Goal: Communication & Community: Answer question/provide support

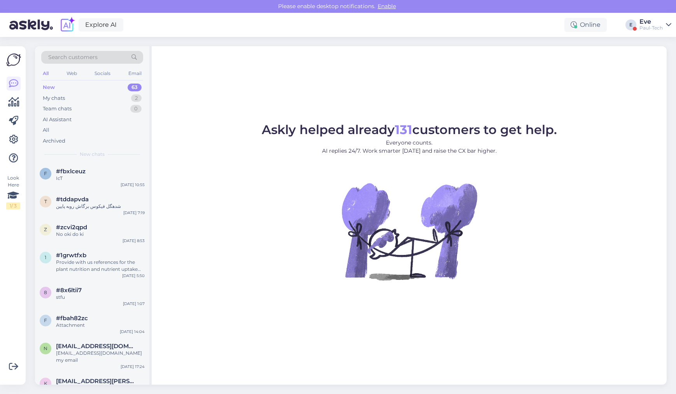
click at [62, 85] on div "New 63" at bounding box center [92, 87] width 102 height 11
click at [76, 180] on div "IcT" at bounding box center [100, 178] width 89 height 7
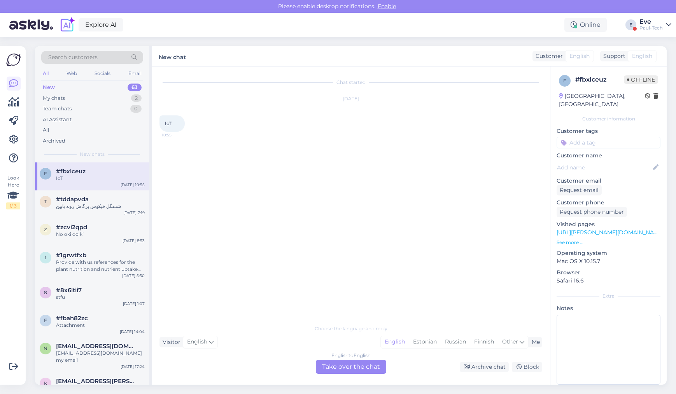
click at [660, 21] on div "Eve" at bounding box center [651, 22] width 23 height 6
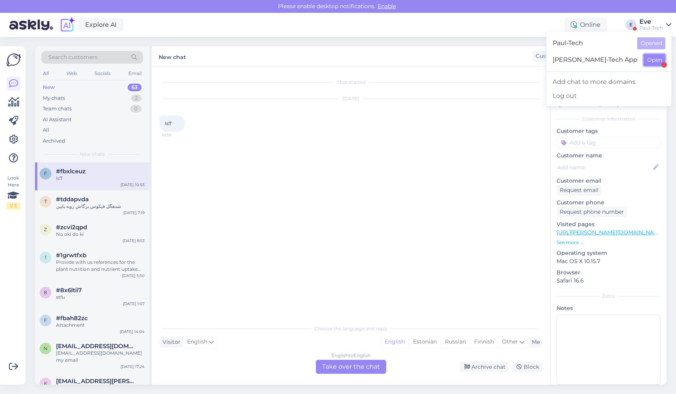
click at [654, 59] on button "Open" at bounding box center [655, 60] width 22 height 12
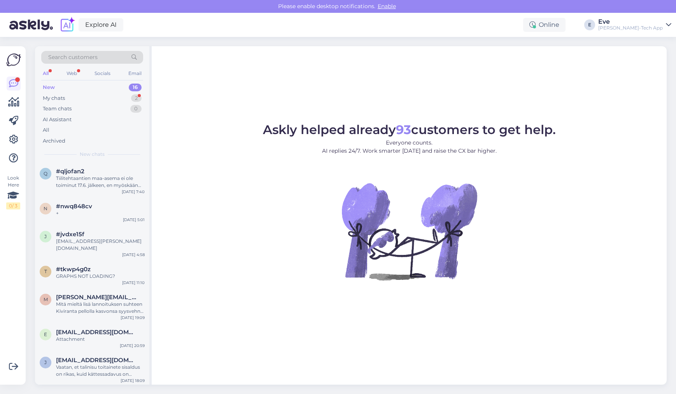
click at [95, 92] on div "New 16" at bounding box center [92, 87] width 102 height 11
click at [93, 95] on div "My chats 2" at bounding box center [92, 98] width 102 height 11
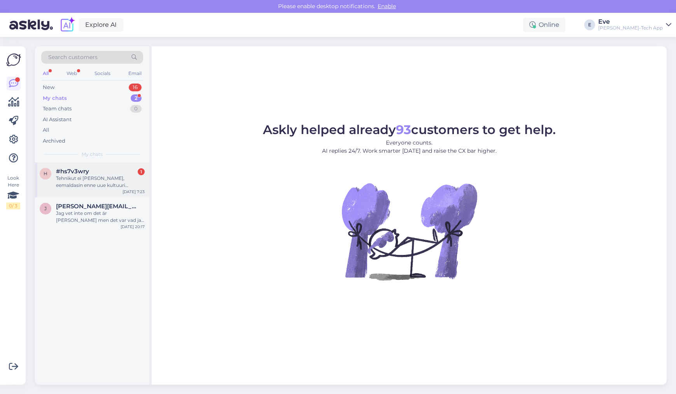
click at [106, 177] on div "Tehnikut ei [PERSON_NAME], eemaldasin enne uue kultuuri [PERSON_NAME] lähipäevi…" at bounding box center [100, 182] width 89 height 14
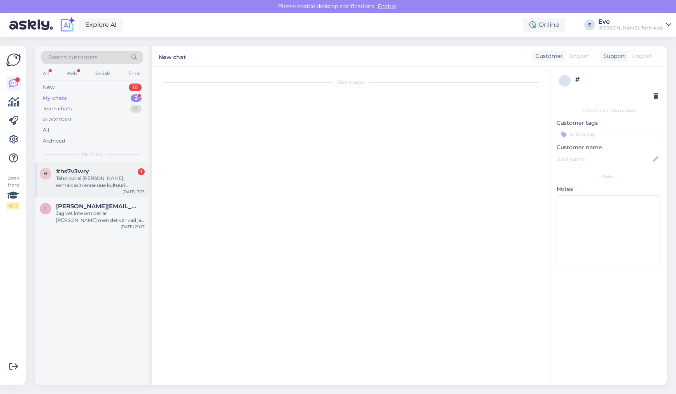
scroll to position [166, 0]
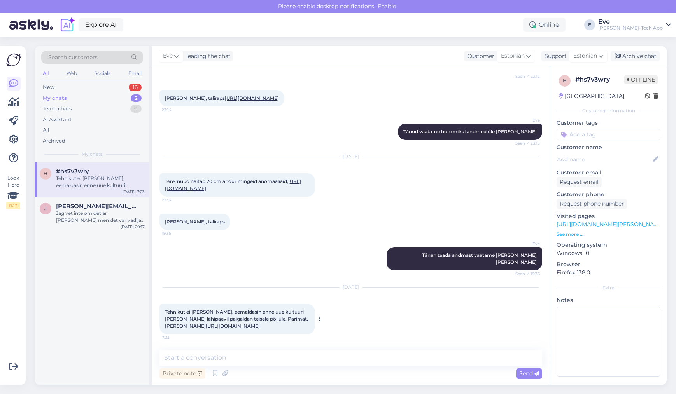
click at [270, 310] on span "Tehnikut ei [PERSON_NAME], eemaldasin enne uue kultuuri [PERSON_NAME] lähipäevi…" at bounding box center [237, 319] width 144 height 20
click at [99, 86] on div "New 16" at bounding box center [92, 87] width 102 height 11
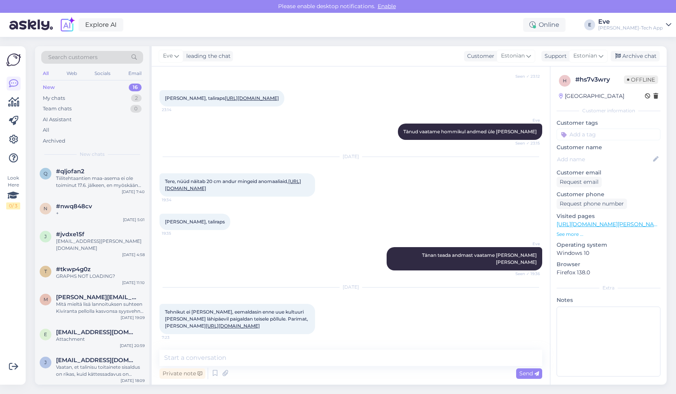
click at [643, 30] on div "[PERSON_NAME]-Tech App" at bounding box center [630, 28] width 65 height 6
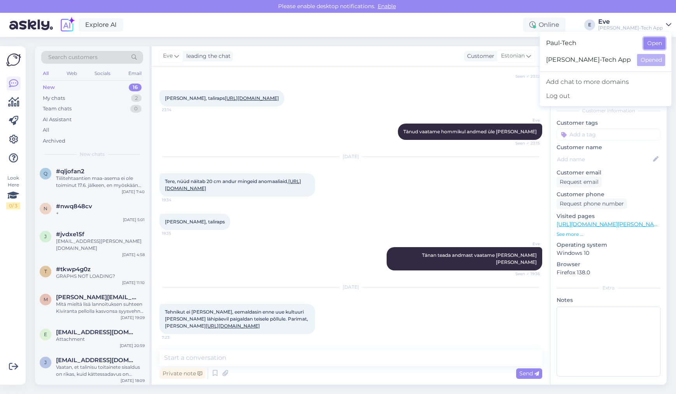
click at [648, 44] on button "Open" at bounding box center [655, 43] width 22 height 12
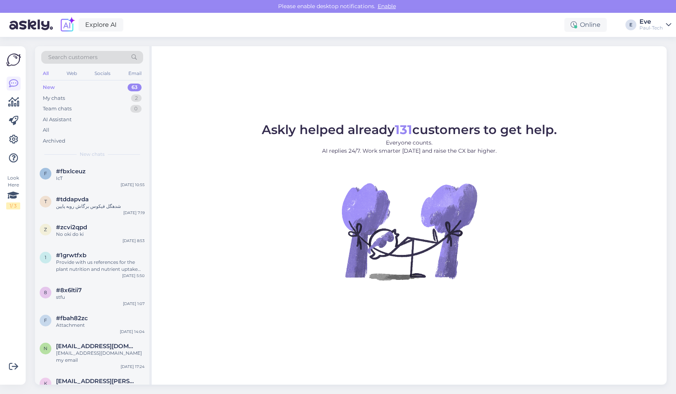
click at [107, 85] on div "New 63" at bounding box center [92, 87] width 102 height 11
click at [96, 100] on div "My chats 2" at bounding box center [92, 98] width 102 height 11
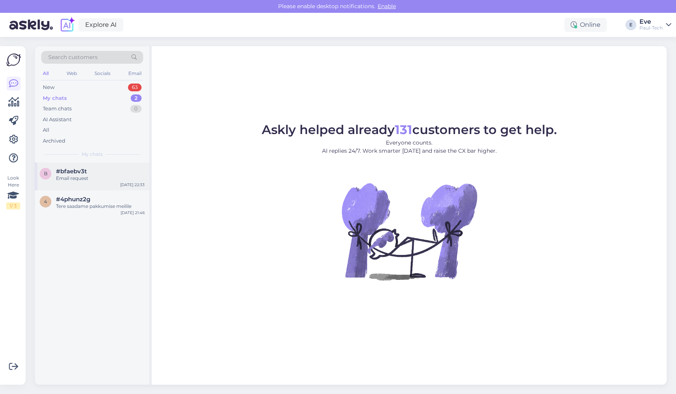
click at [84, 179] on div "Email request" at bounding box center [100, 178] width 89 height 7
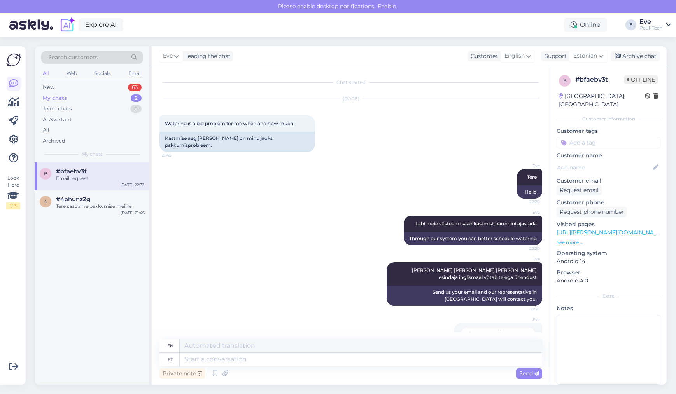
scroll to position [16, 0]
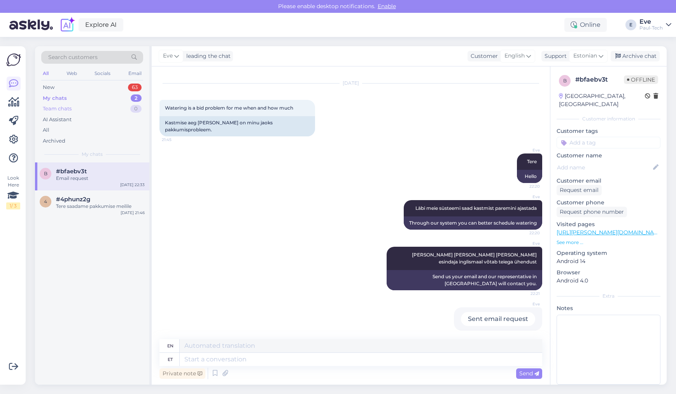
click at [82, 106] on div "Team chats 0" at bounding box center [92, 108] width 102 height 11
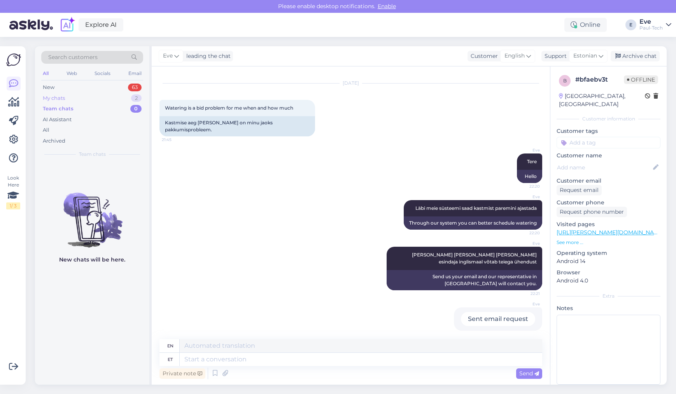
click at [80, 99] on div "My chats 2" at bounding box center [92, 98] width 102 height 11
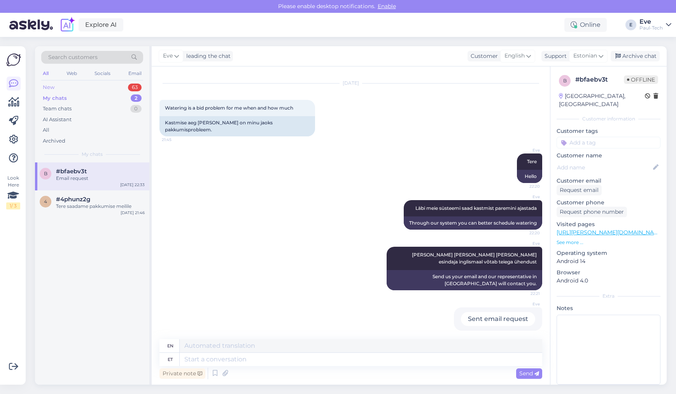
click at [78, 89] on div "New 63" at bounding box center [92, 87] width 102 height 11
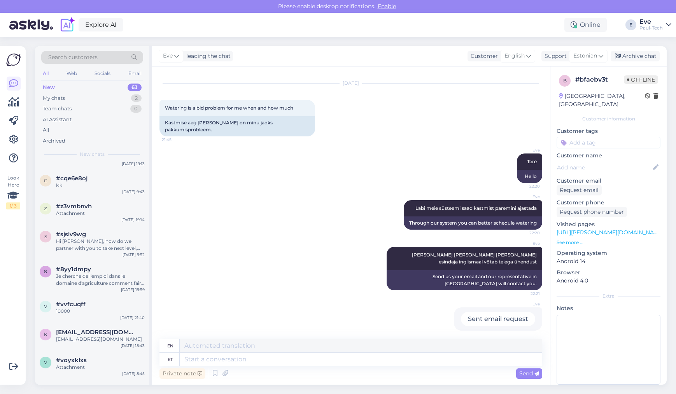
scroll to position [0, 0]
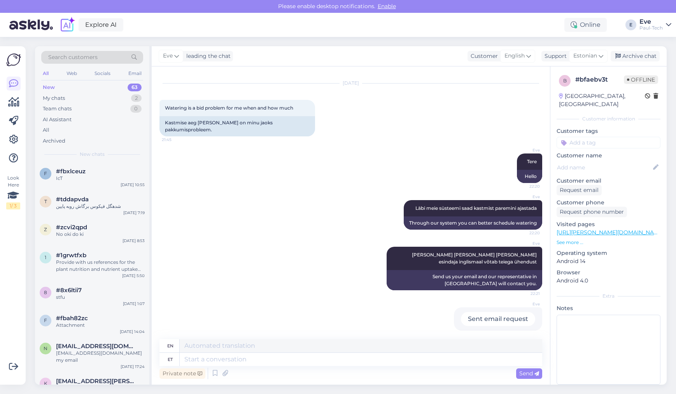
click at [566, 239] on p "See more ..." at bounding box center [609, 242] width 104 height 7
